Goal: Ask a question: Seek information or help from site administrators or community

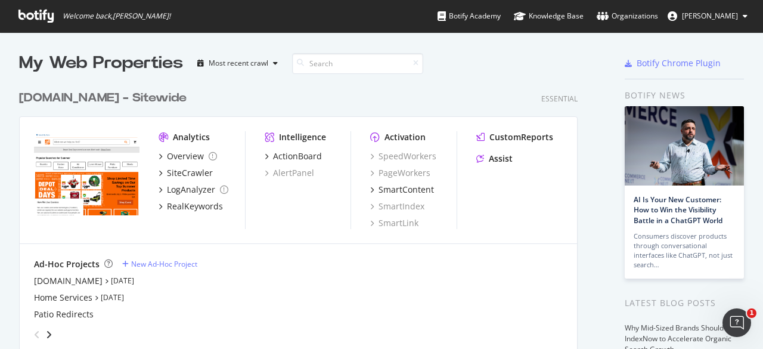
click at [132, 95] on div "[DOMAIN_NAME] - Sitewide" at bounding box center [103, 97] width 168 height 17
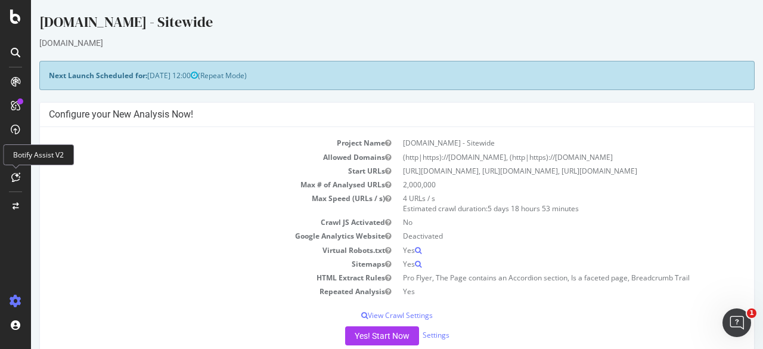
click at [20, 173] on div at bounding box center [15, 177] width 19 height 19
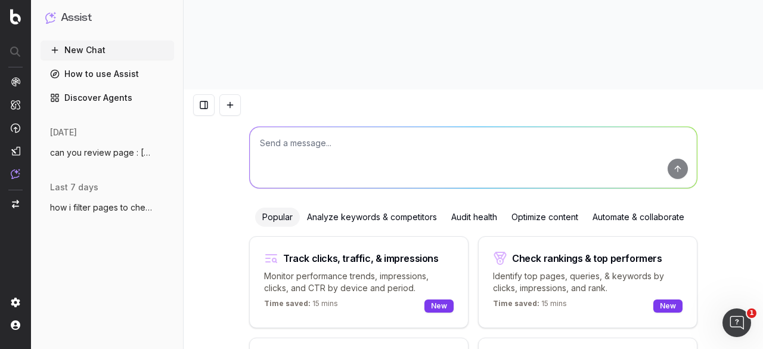
scroll to position [53, 0]
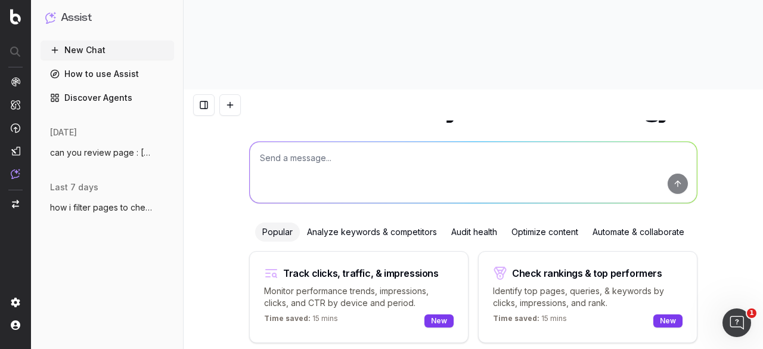
click at [274, 142] on textarea at bounding box center [473, 172] width 447 height 61
paste textarea "would you be able to provide some insight as to which keyword to optimize for i…"
type textarea "would you be able to provide some insight as to which keyword to optimize for i…"
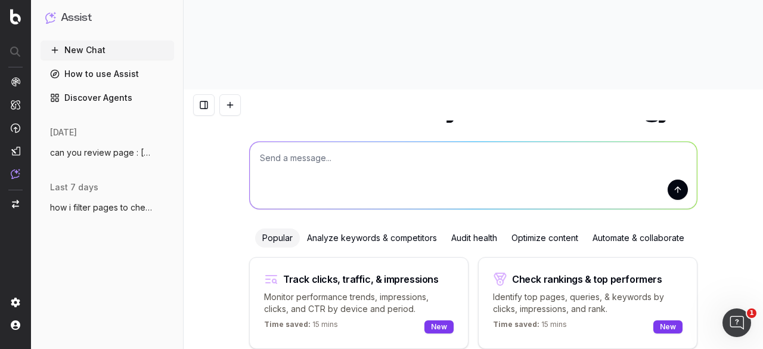
scroll to position [0, 0]
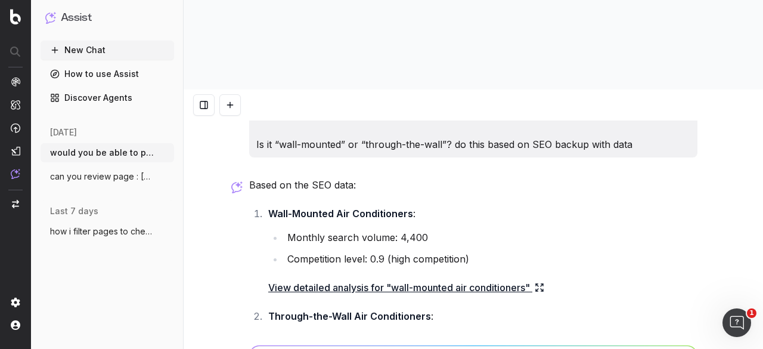
scroll to position [60, 0]
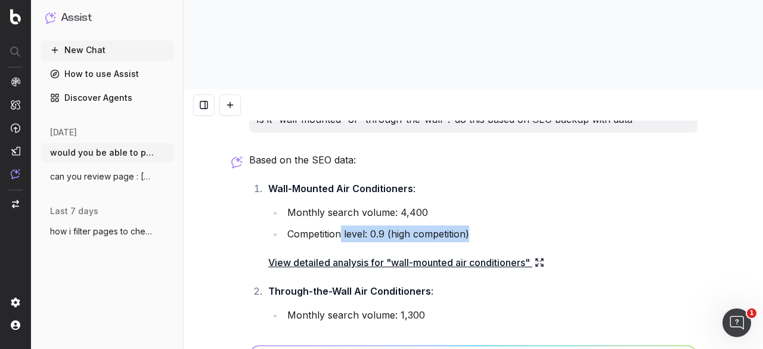
drag, startPoint x: 337, startPoint y: 140, endPoint x: 479, endPoint y: 144, distance: 142.0
click at [479, 225] on li "Competition level: 0.9 (high competition)" at bounding box center [491, 233] width 414 height 17
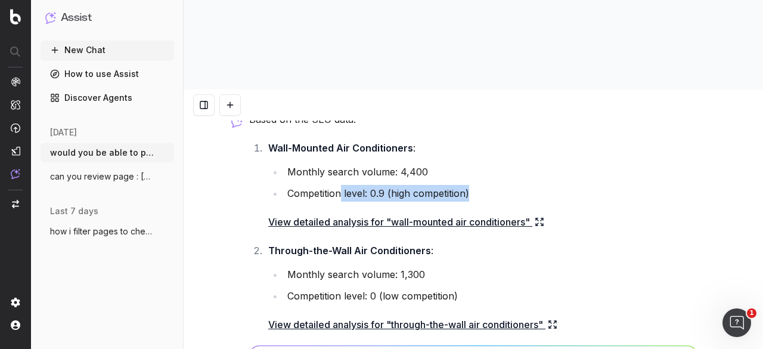
scroll to position [119, 0]
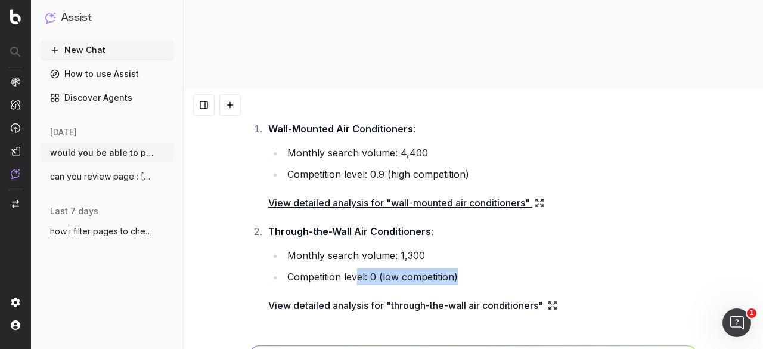
drag, startPoint x: 354, startPoint y: 186, endPoint x: 485, endPoint y: 178, distance: 132.0
click at [485, 247] on ul "Monthly search volume: 1,300 Competition level: 0 (low competition)" at bounding box center [482, 266] width 429 height 38
click at [479, 268] on li "Competition level: 0 (low competition)" at bounding box center [491, 276] width 414 height 17
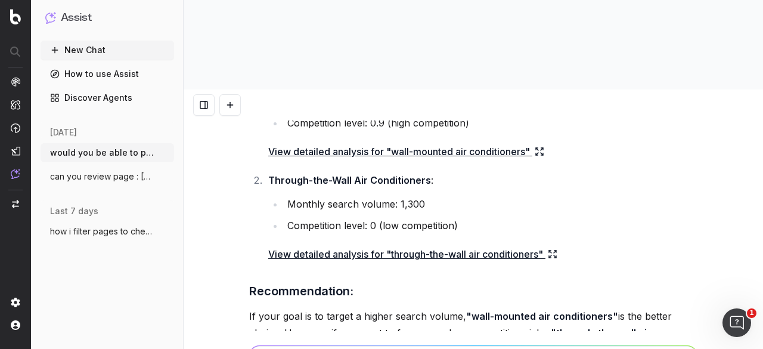
scroll to position [238, 0]
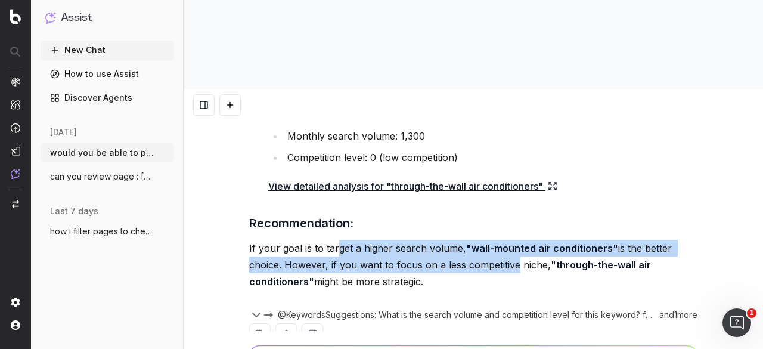
drag, startPoint x: 337, startPoint y: 159, endPoint x: 508, endPoint y: 167, distance: 171.3
click at [508, 240] on p "If your goal is to target a higher search volume, "wall-mounted air conditioner…" at bounding box center [473, 265] width 448 height 50
click at [488, 240] on p "If your goal is to target a higher search volume, "wall-mounted air conditioner…" at bounding box center [473, 265] width 448 height 50
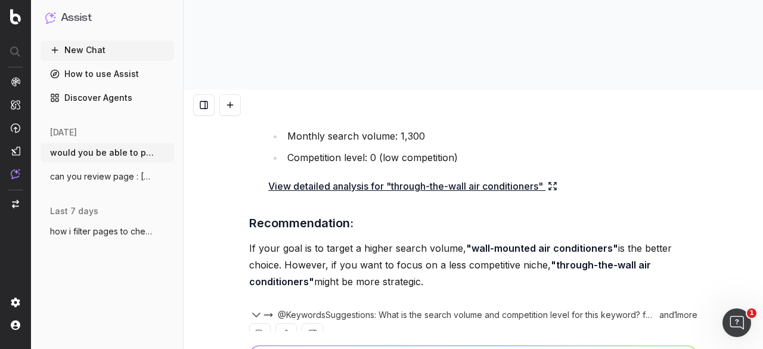
drag, startPoint x: 439, startPoint y: 179, endPoint x: 510, endPoint y: 195, distance: 72.6
click at [510, 240] on p "If your goal is to target a higher search volume, "wall-mounted air conditioner…" at bounding box center [473, 265] width 448 height 50
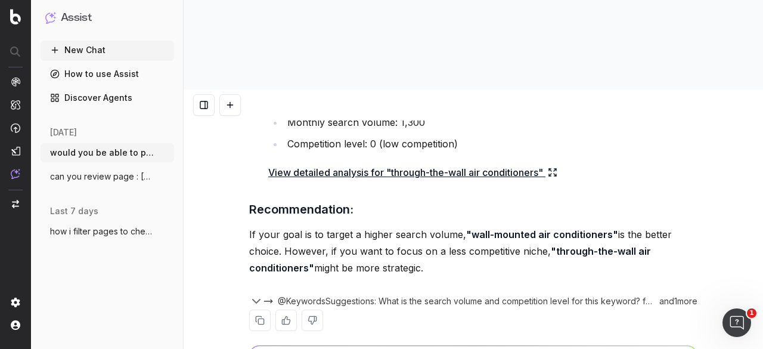
scroll to position [271, 0]
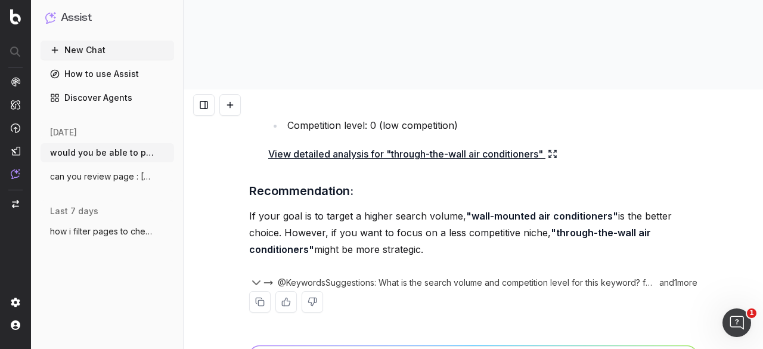
click at [421, 207] on p "If your goal is to target a higher search volume, "wall-mounted air conditioner…" at bounding box center [473, 232] width 448 height 50
drag, startPoint x: 421, startPoint y: 159, endPoint x: 248, endPoint y: 104, distance: 181.6
click at [249, 104] on div "Based on the SEO data: Wall-Mounted Air Conditioners : Monthly search volume: 4…" at bounding box center [473, 135] width 448 height 391
click at [323, 181] on h3 "Recommendation:" at bounding box center [473, 190] width 448 height 19
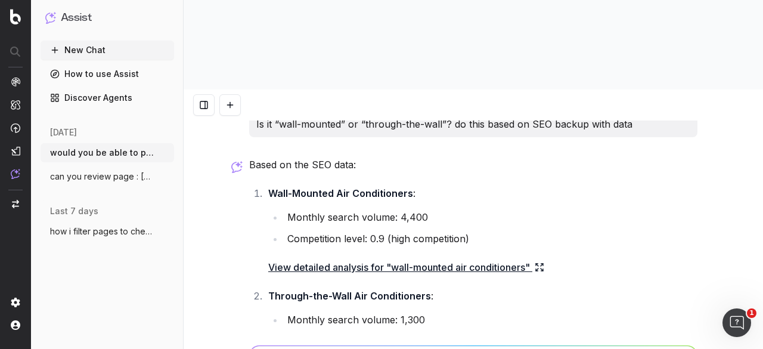
scroll to position [32, 0]
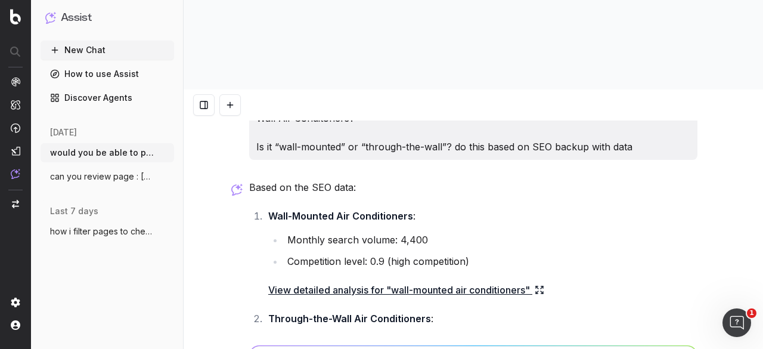
click at [379, 312] on strong "Through-the-Wall Air Conditioners" at bounding box center [349, 318] width 163 height 12
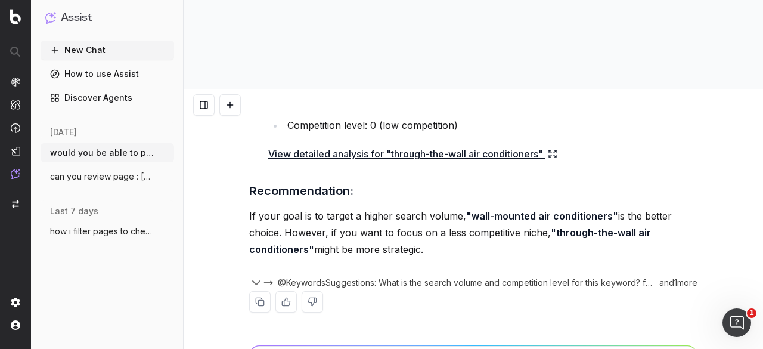
drag, startPoint x: 335, startPoint y: 281, endPoint x: 344, endPoint y: 284, distance: 9.6
type textarea "more info to support my recommendation"
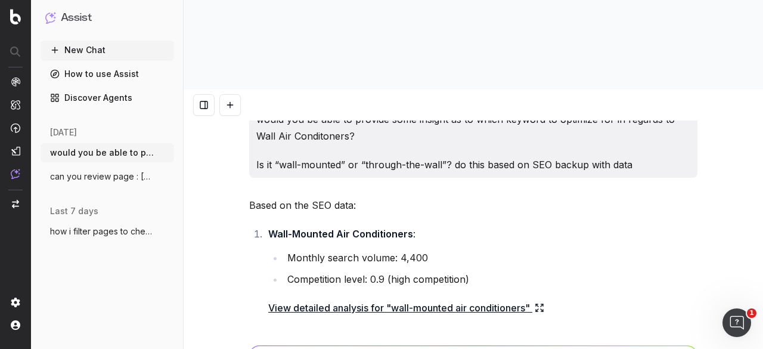
scroll to position [0, 0]
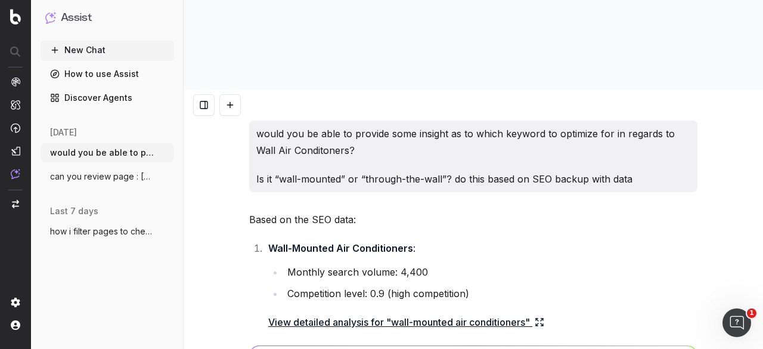
click at [405, 242] on strong "Wall-Mounted Air Conditioners" at bounding box center [340, 248] width 145 height 12
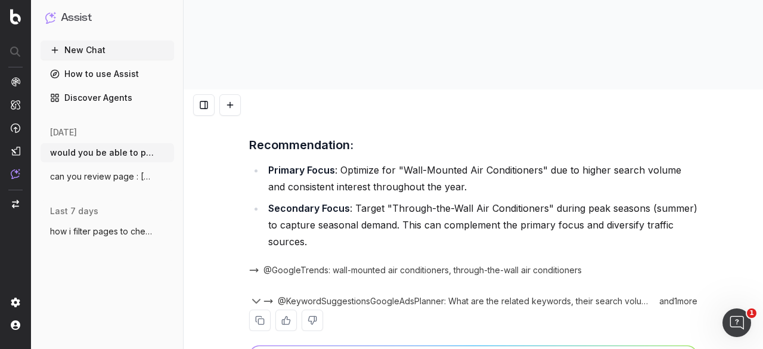
scroll to position [1033, 0]
